Goal: Task Accomplishment & Management: Use online tool/utility

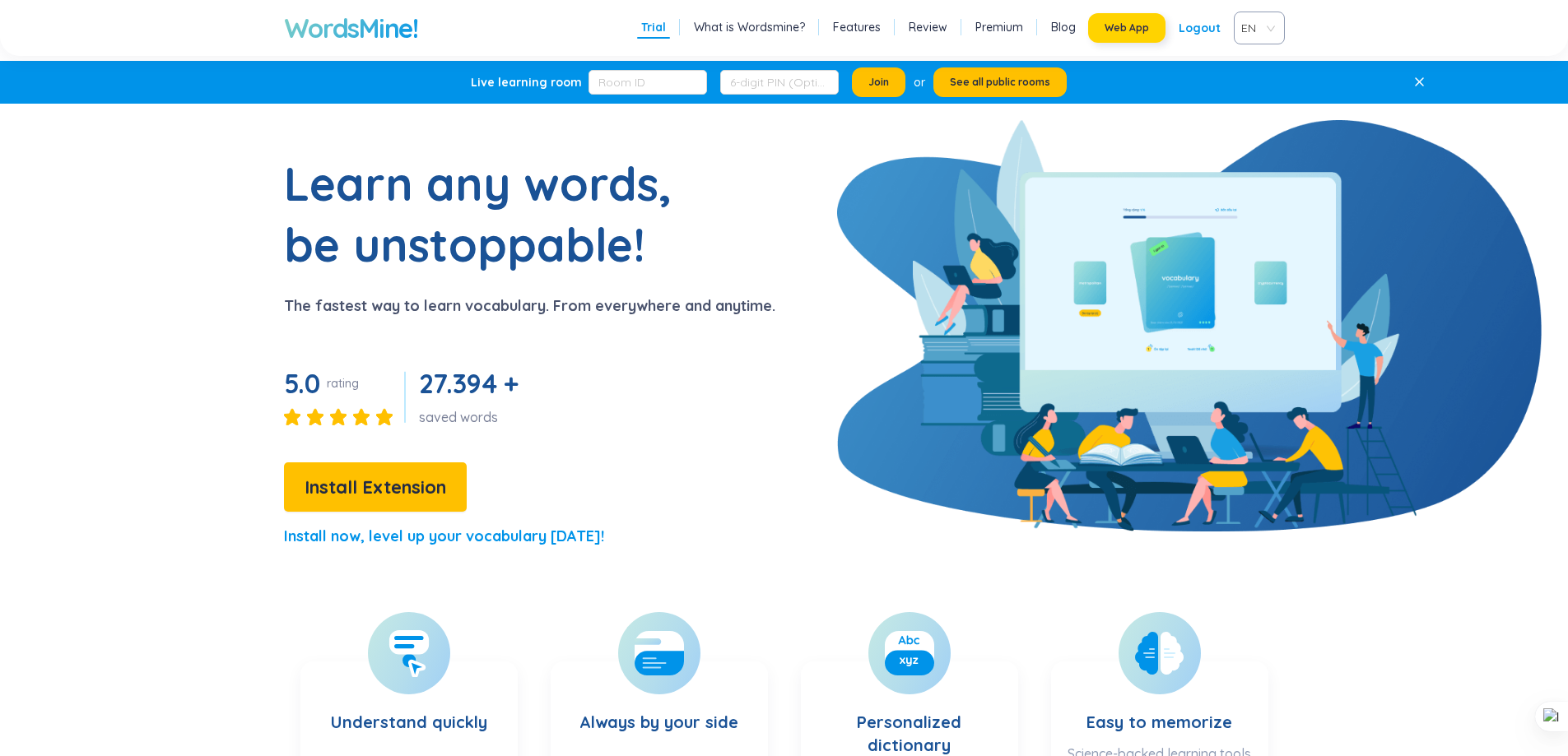
click at [1116, 25] on span "Web App" at bounding box center [1128, 28] width 44 height 13
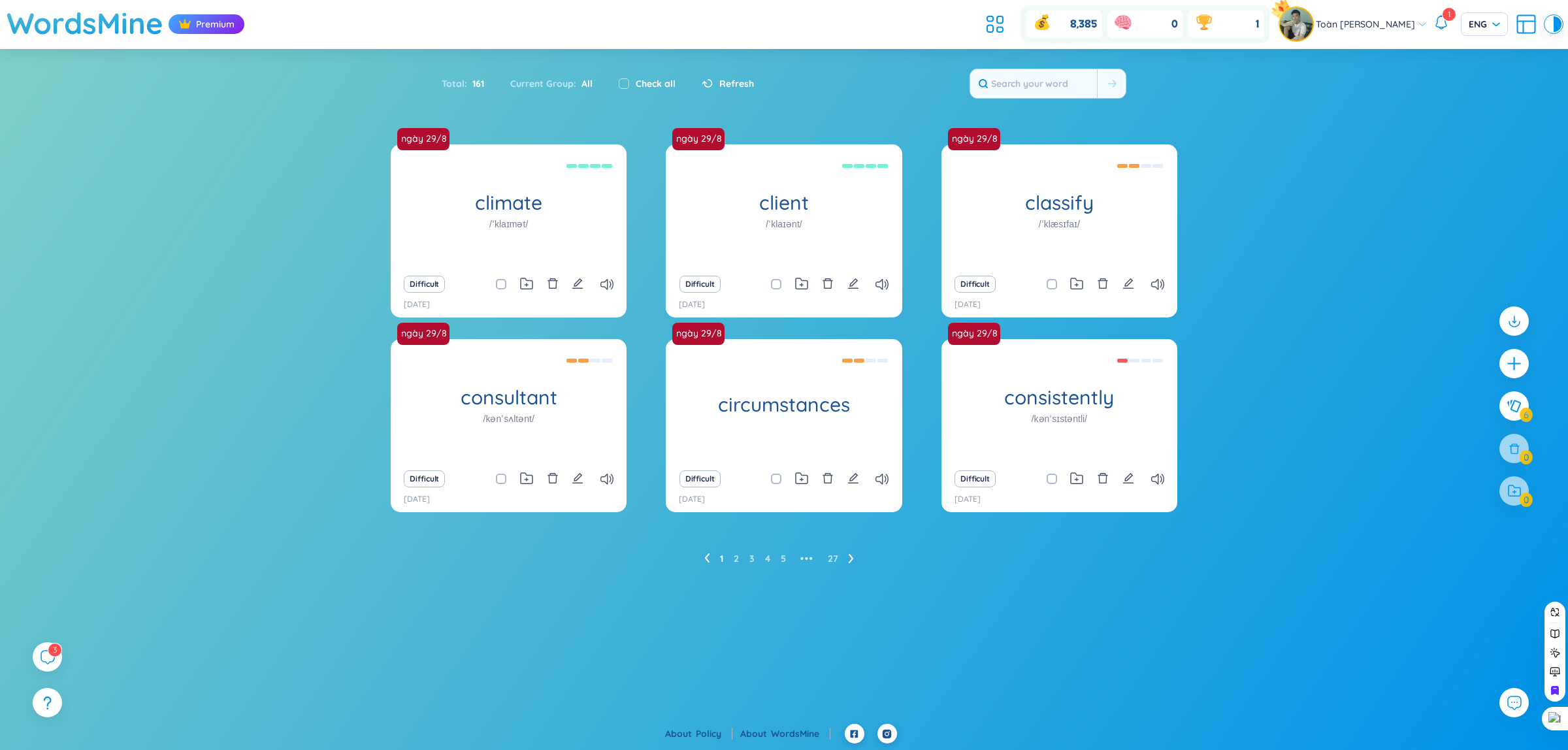
click at [1446, 31] on div "1" at bounding box center [1442, 24] width 16 height 20
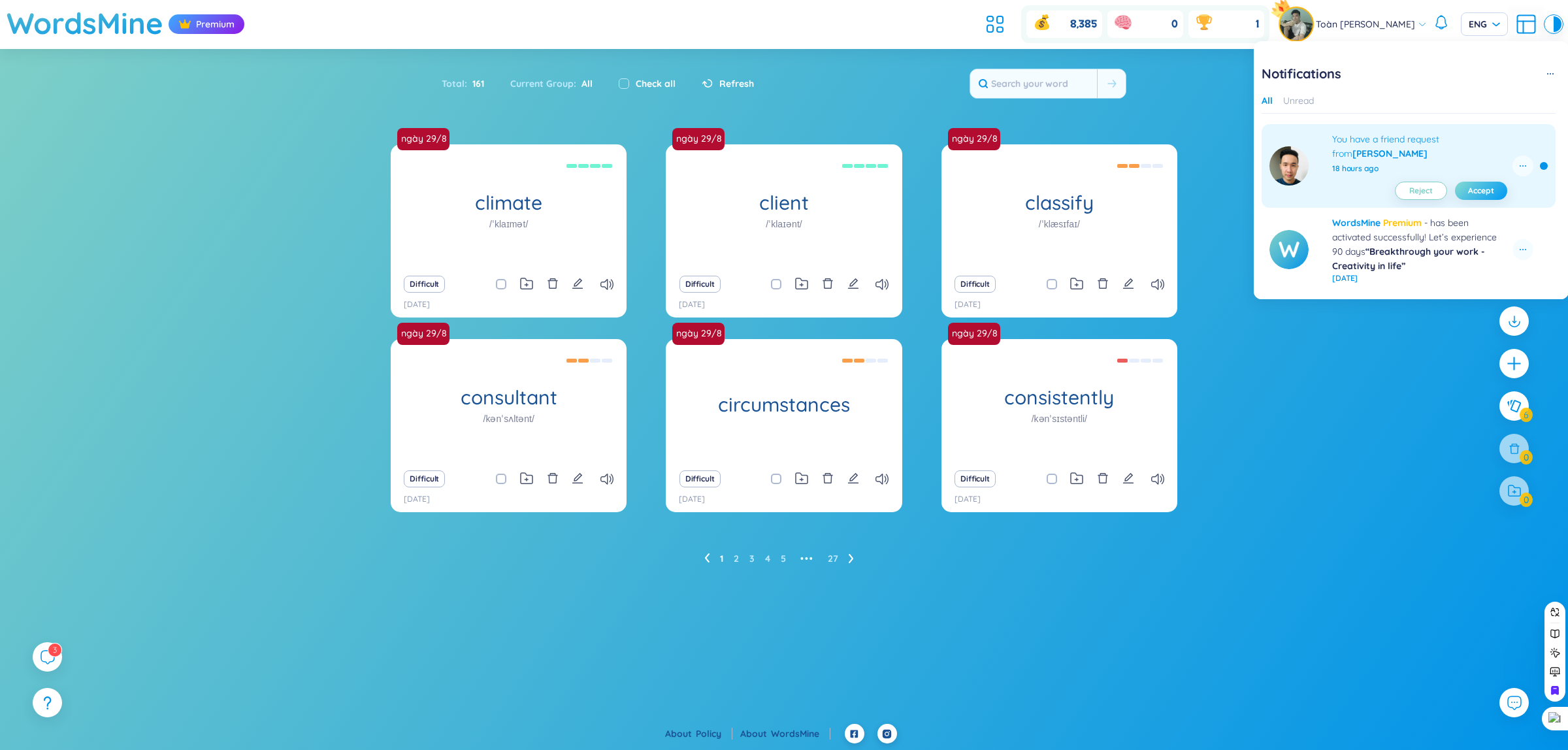
click at [1488, 196] on button "Accept" at bounding box center [1481, 191] width 52 height 18
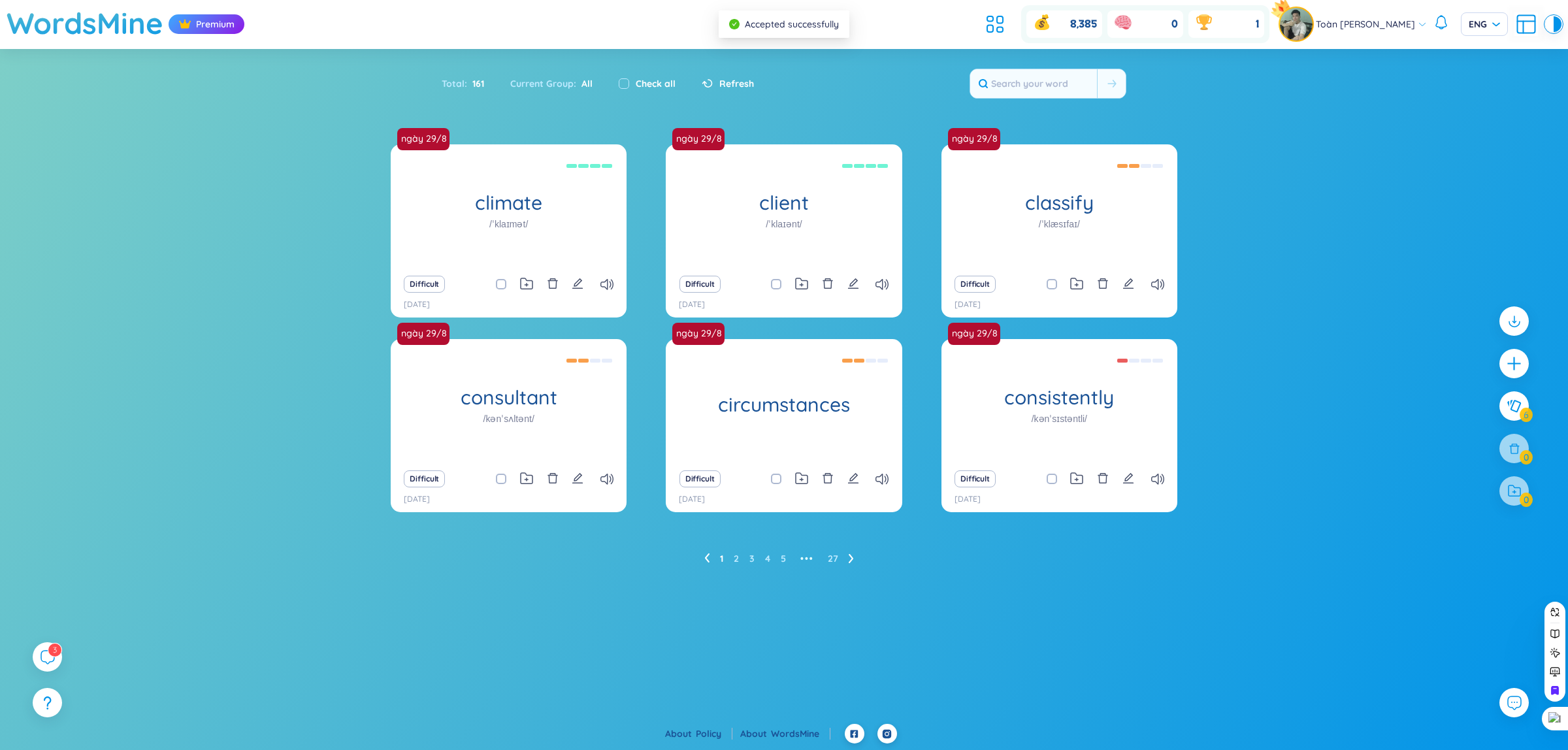
click at [1233, 297] on div "ngày 29/8 climate /ˈklaɪmət/ khí hậu, thời tiết Difficult [DATE] ngày 29/8 clie…" at bounding box center [784, 369] width 1568 height 451
